Goal: Learn about a topic

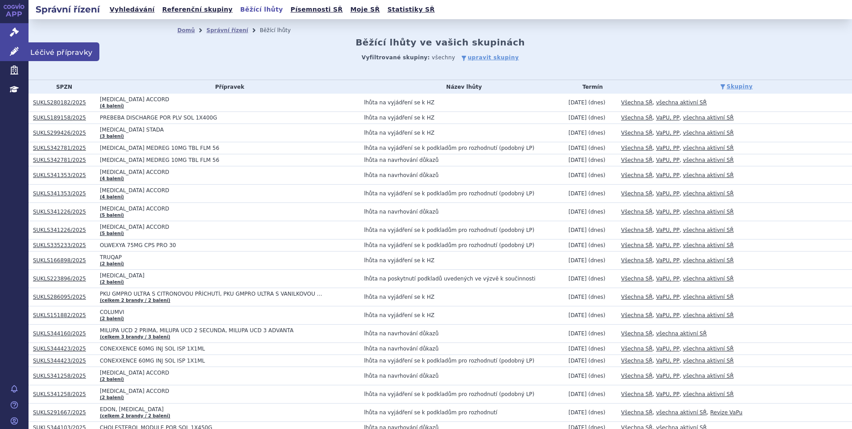
click at [16, 52] on icon at bounding box center [14, 51] width 9 height 9
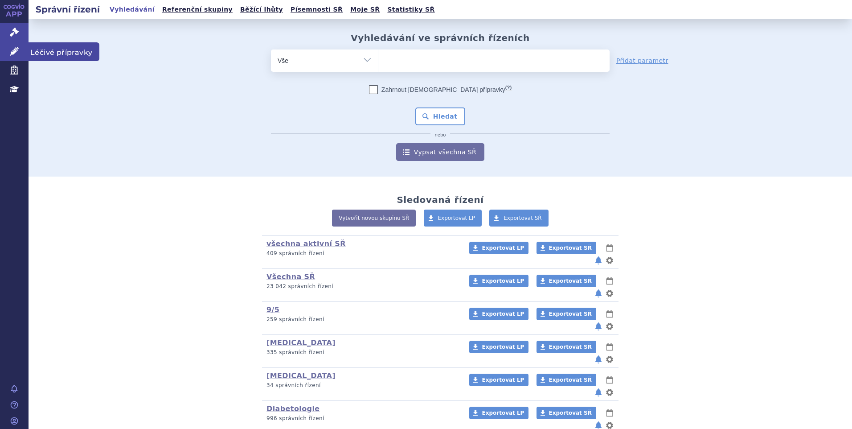
click at [5, 56] on link "Léčivé přípravky" at bounding box center [14, 51] width 29 height 19
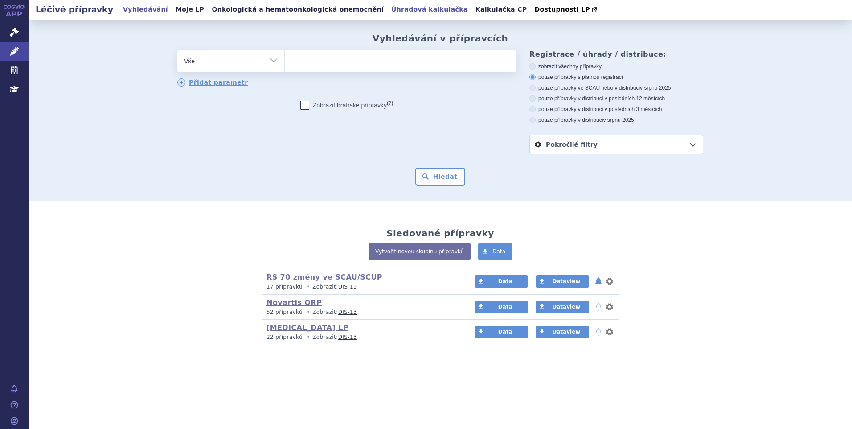
click at [388, 9] on link "Úhradová kalkulačka" at bounding box center [429, 10] width 82 height 12
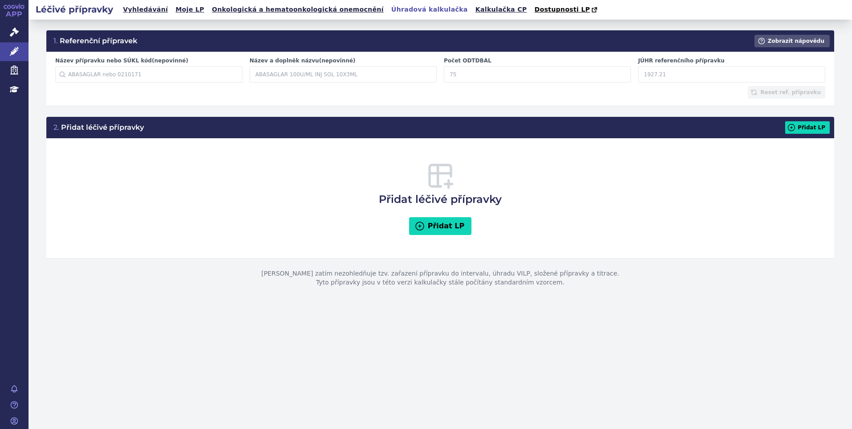
click at [139, 65] on div "Název přípravku nebo SÚKL kód (nepovinné) Začněte psát název přípravku nebo SÚK…" at bounding box center [149, 69] width 194 height 25
click at [136, 69] on input "Název přípravku nebo SÚKL kód (nepovinné)" at bounding box center [148, 74] width 187 height 16
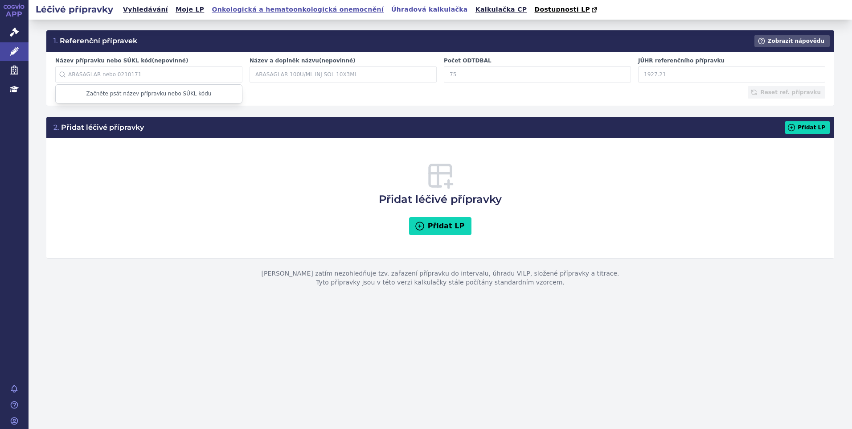
click at [268, 9] on link "Onkologická a hematoonkologická onemocnění" at bounding box center [297, 10] width 177 height 12
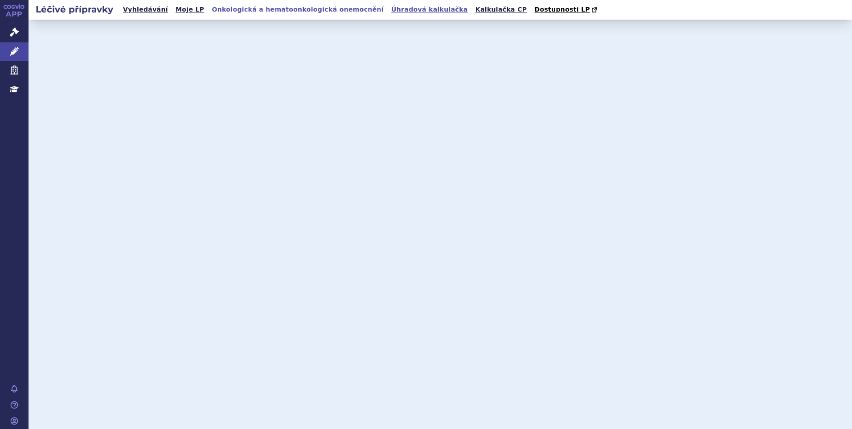
click at [388, 9] on link "Úhradová kalkulačka" at bounding box center [429, 10] width 82 height 12
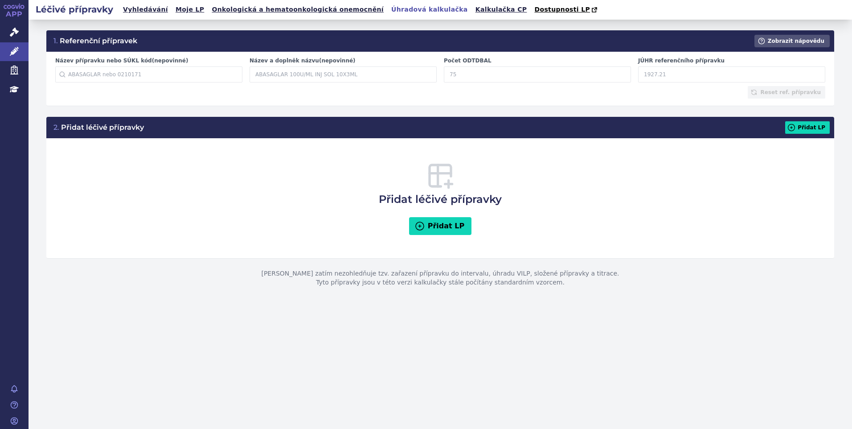
click at [188, 229] on div "Přidat léčivé přípravky Přidat LP" at bounding box center [440, 198] width 770 height 102
click at [12, 87] on icon at bounding box center [14, 89] width 9 height 6
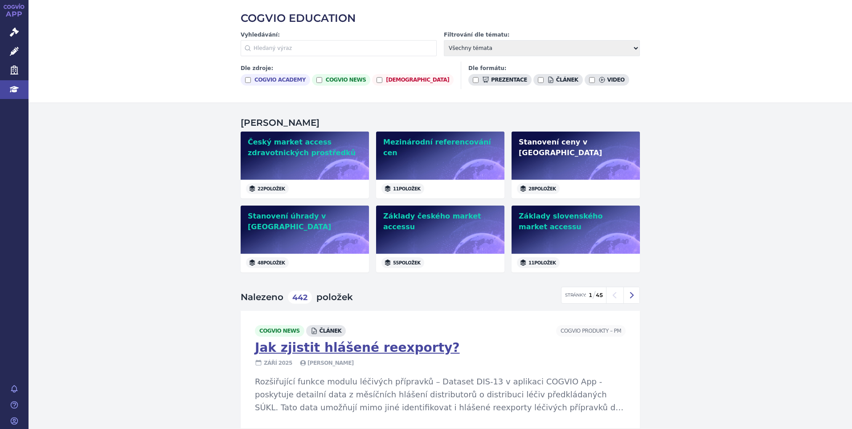
click at [548, 146] on h2 "Stanovení ceny v [GEOGRAPHIC_DATA]" at bounding box center [576, 147] width 114 height 21
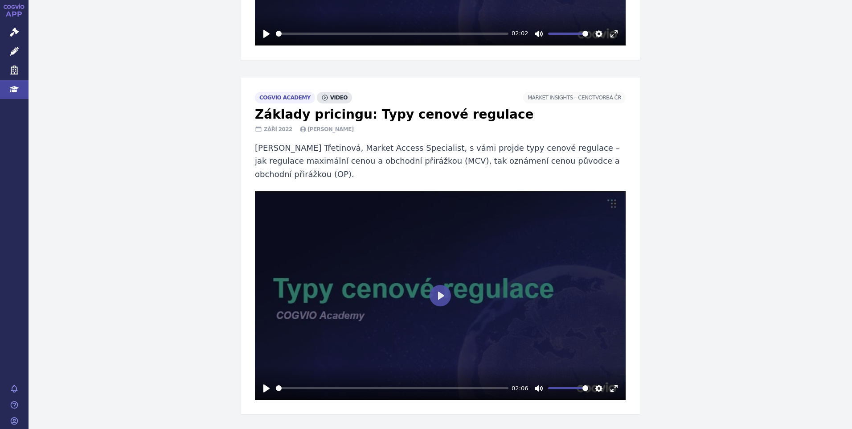
scroll to position [2940, 0]
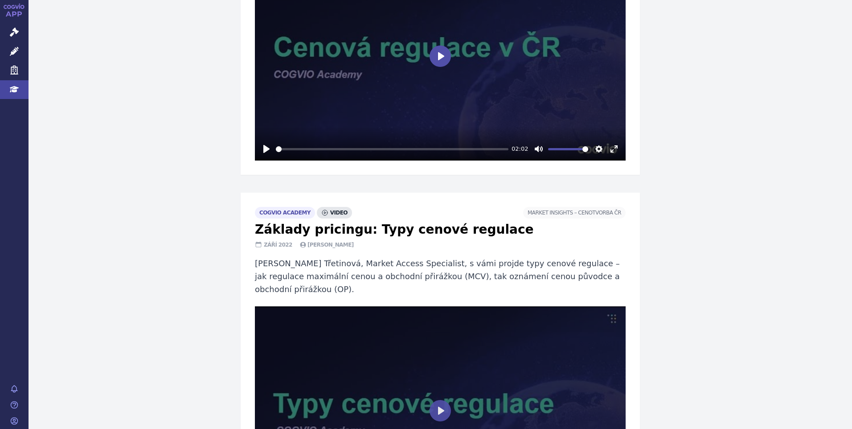
click at [442, 67] on button "Play" at bounding box center [439, 55] width 21 height 21
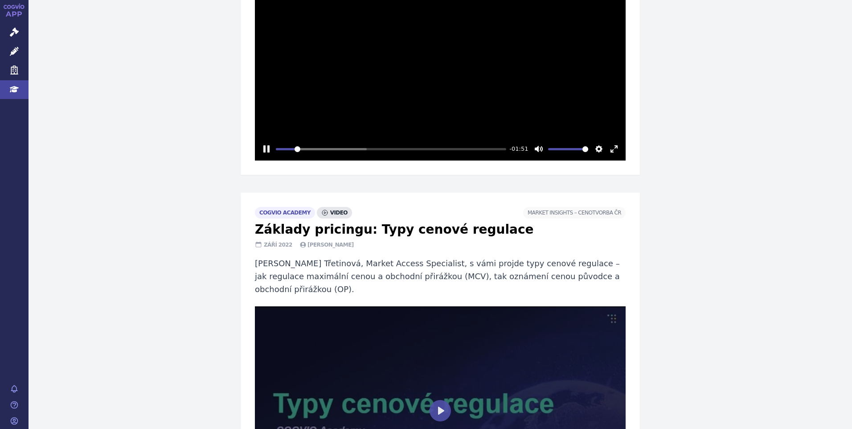
click at [586, 153] on input "Volume" at bounding box center [568, 149] width 40 height 8
click at [263, 156] on button "Pause Play" at bounding box center [266, 149] width 14 height 14
type input "10.95"
